Goal: Task Accomplishment & Management: Manage account settings

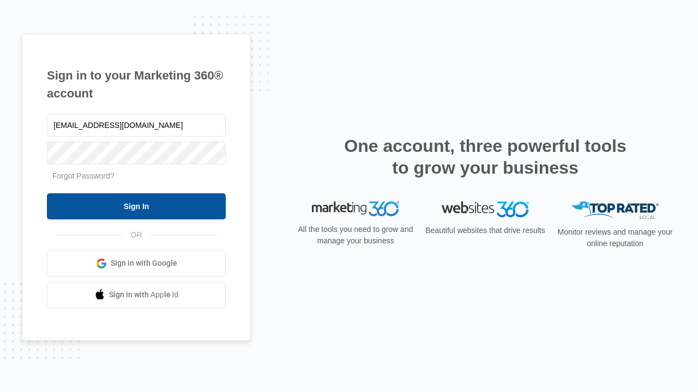
click at [136, 206] on input "Sign In" at bounding box center [136, 206] width 179 height 26
